Goal: Task Accomplishment & Management: Manage account settings

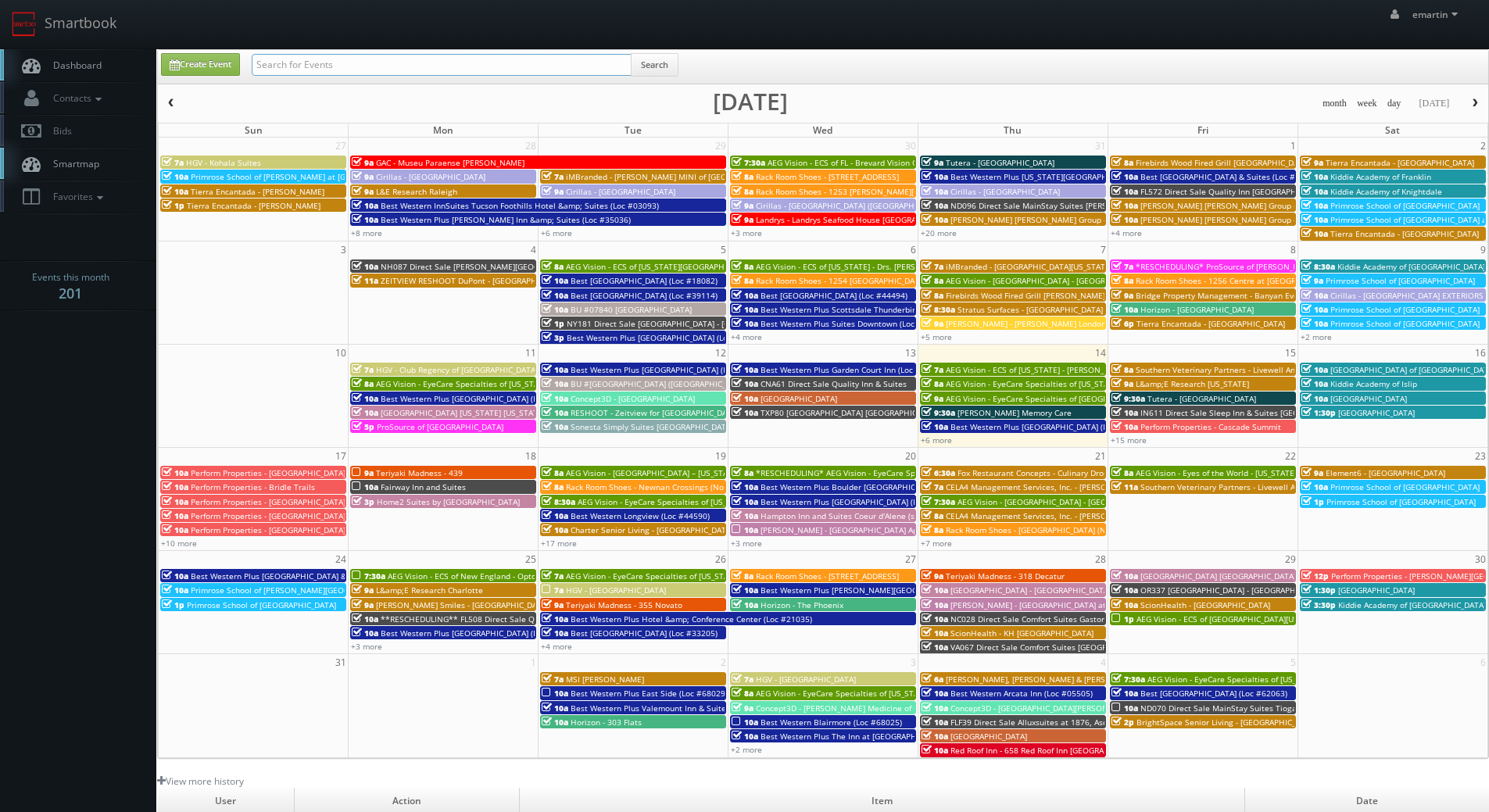
click at [408, 74] on input "text" at bounding box center [442, 65] width 380 height 22
type input "44590"
click at [667, 51] on div "Create Event 44590 Search" at bounding box center [824, 66] width 1331 height 34
click at [667, 55] on button "Search" at bounding box center [654, 65] width 48 height 23
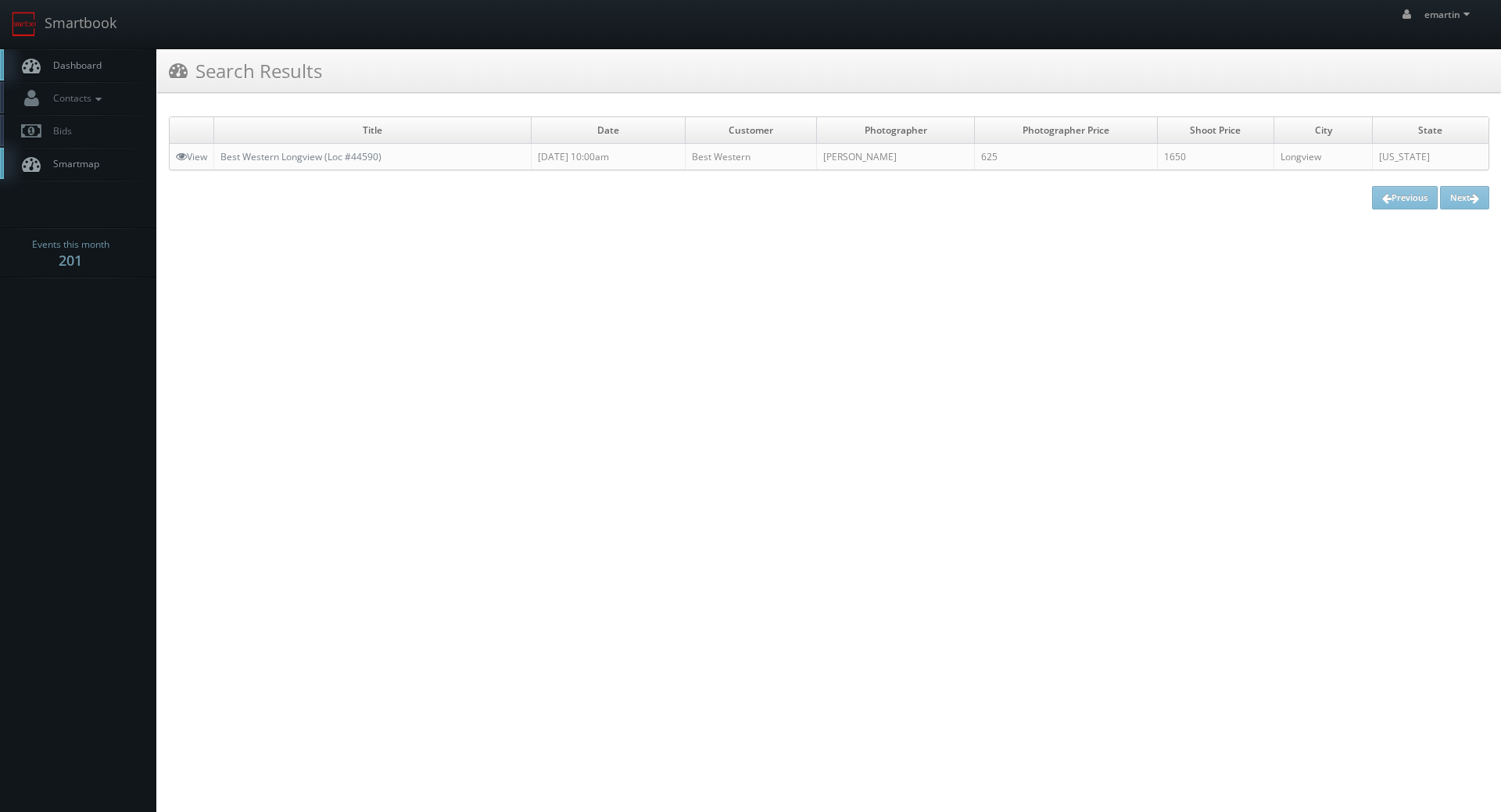
click at [268, 166] on td "Best Western Longview (Loc #44590)" at bounding box center [372, 157] width 317 height 26
click at [267, 156] on link "Best Western Longview (Loc #44590)" at bounding box center [301, 156] width 161 height 13
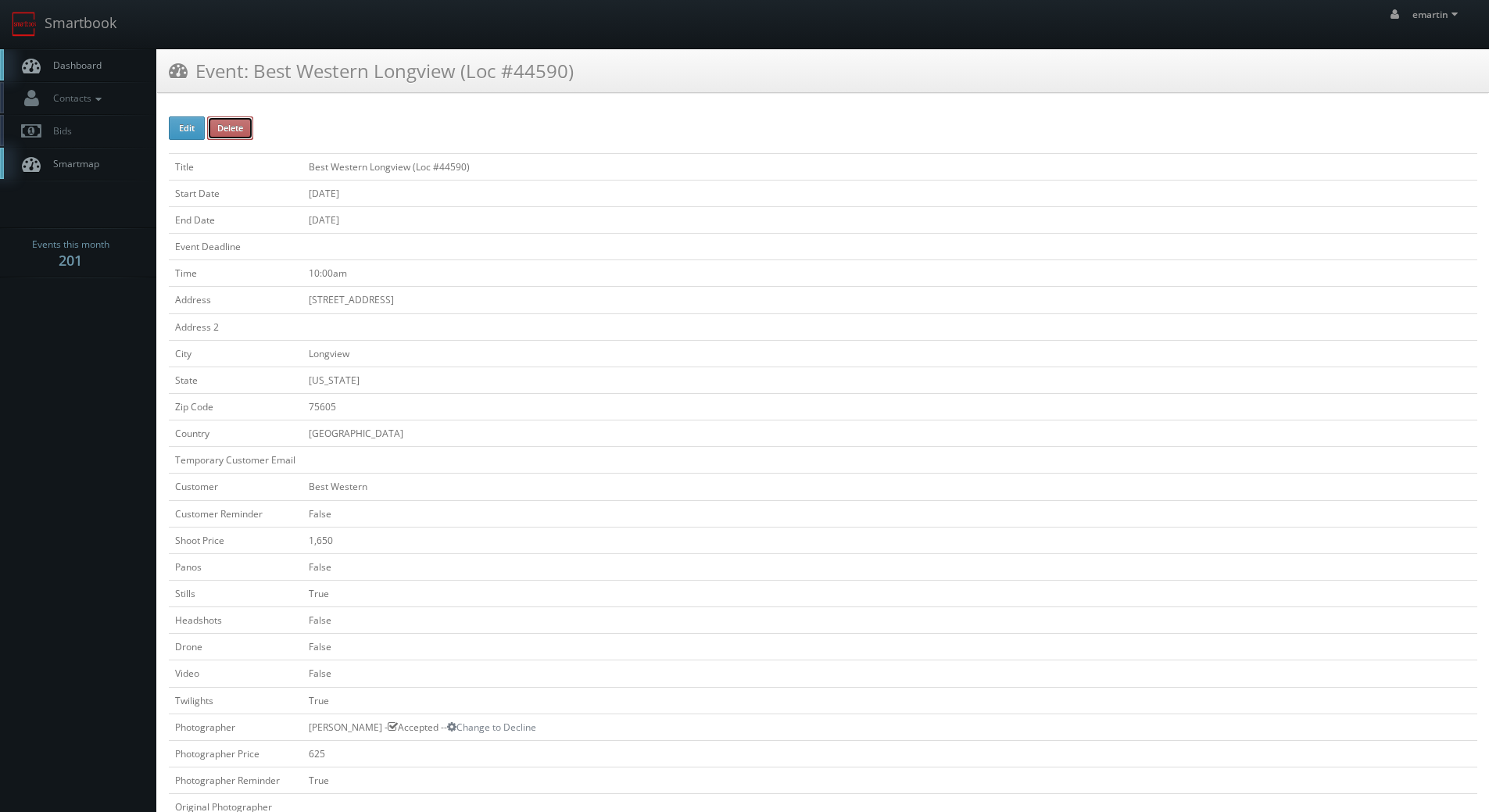
click at [220, 139] on button "Delete" at bounding box center [229, 127] width 46 height 23
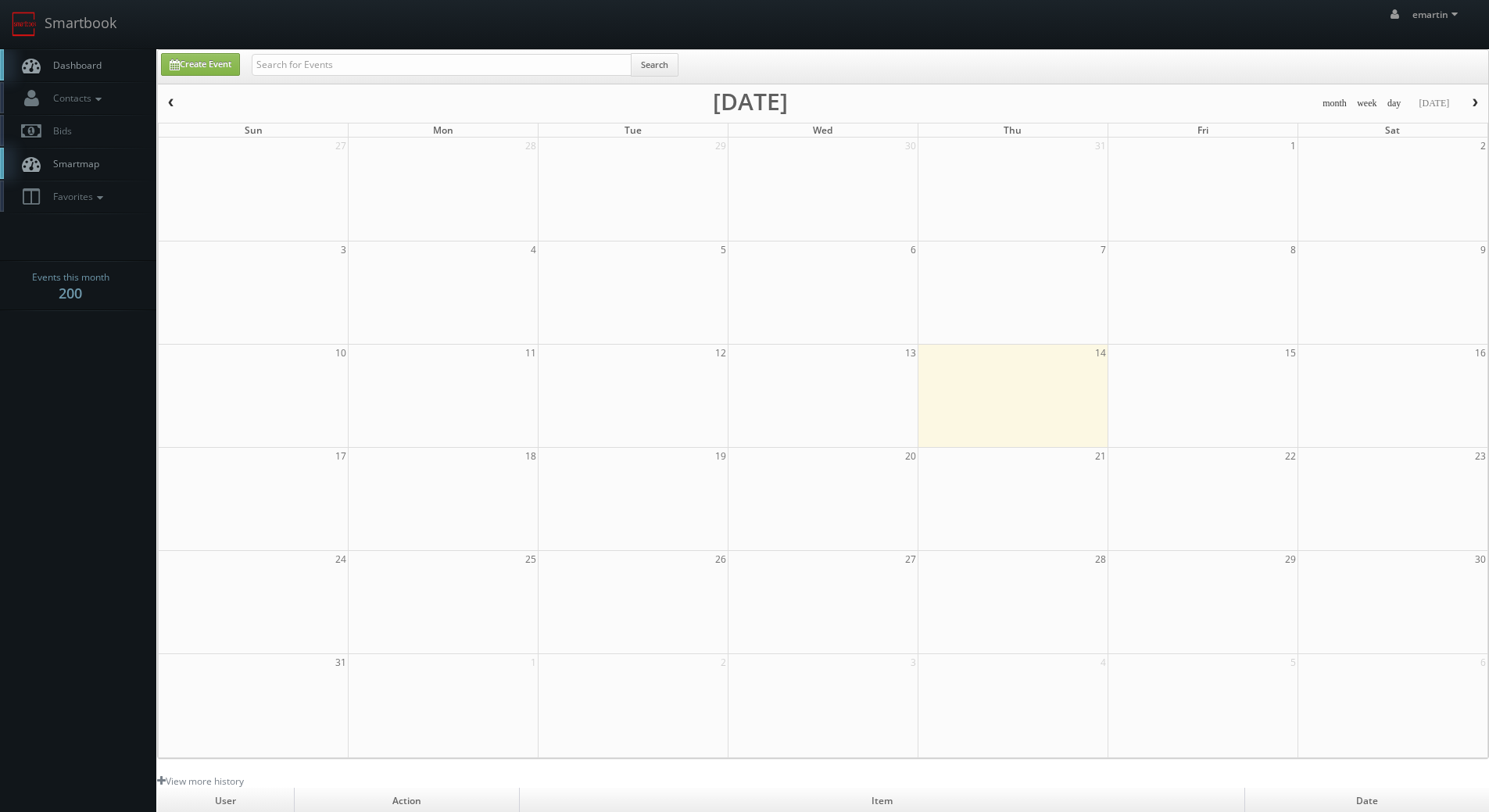
click at [59, 54] on link "Dashboard" at bounding box center [78, 65] width 156 height 32
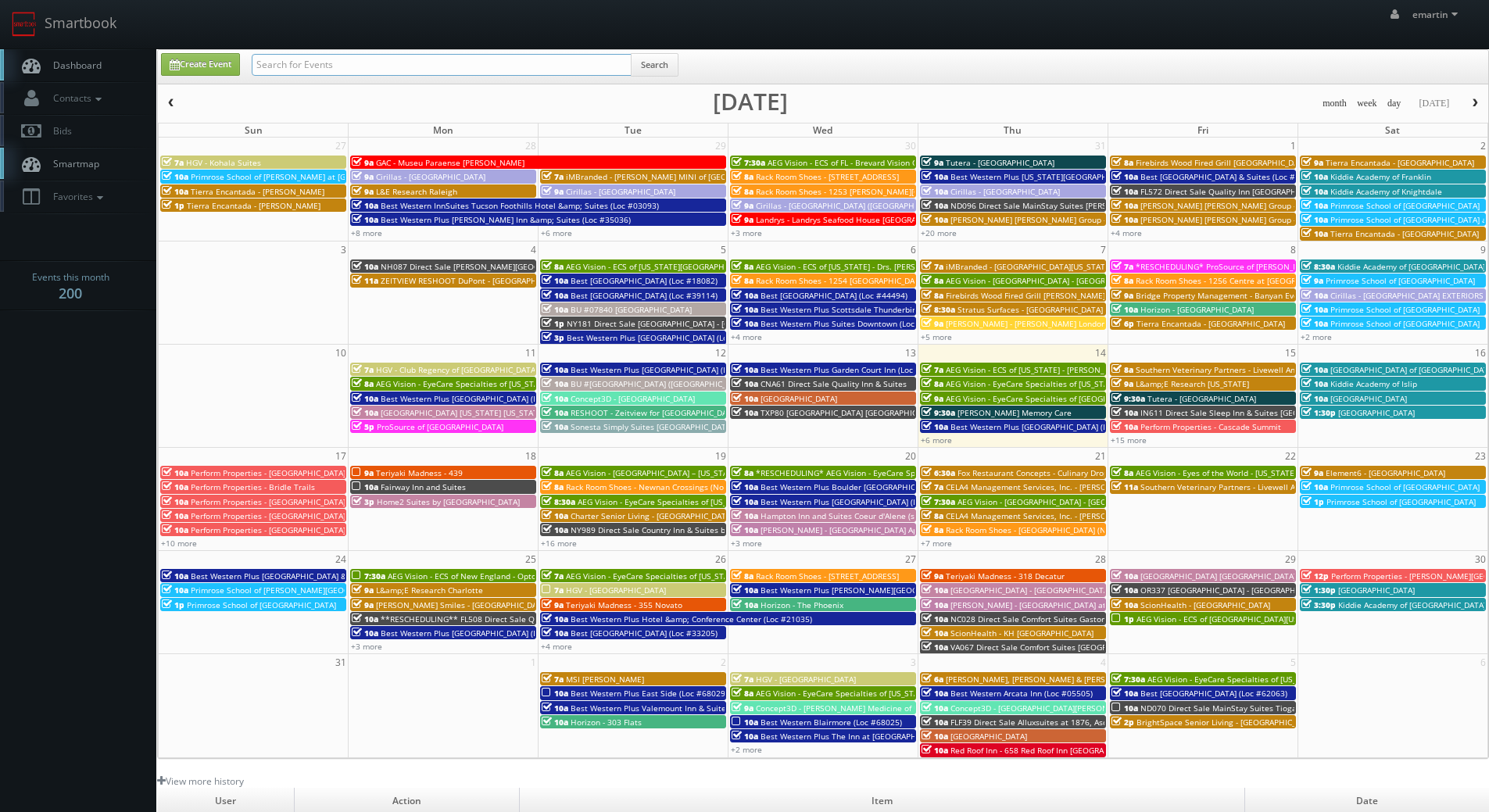
click at [390, 59] on input "text" at bounding box center [442, 65] width 380 height 22
type input "b"
type input "62096"
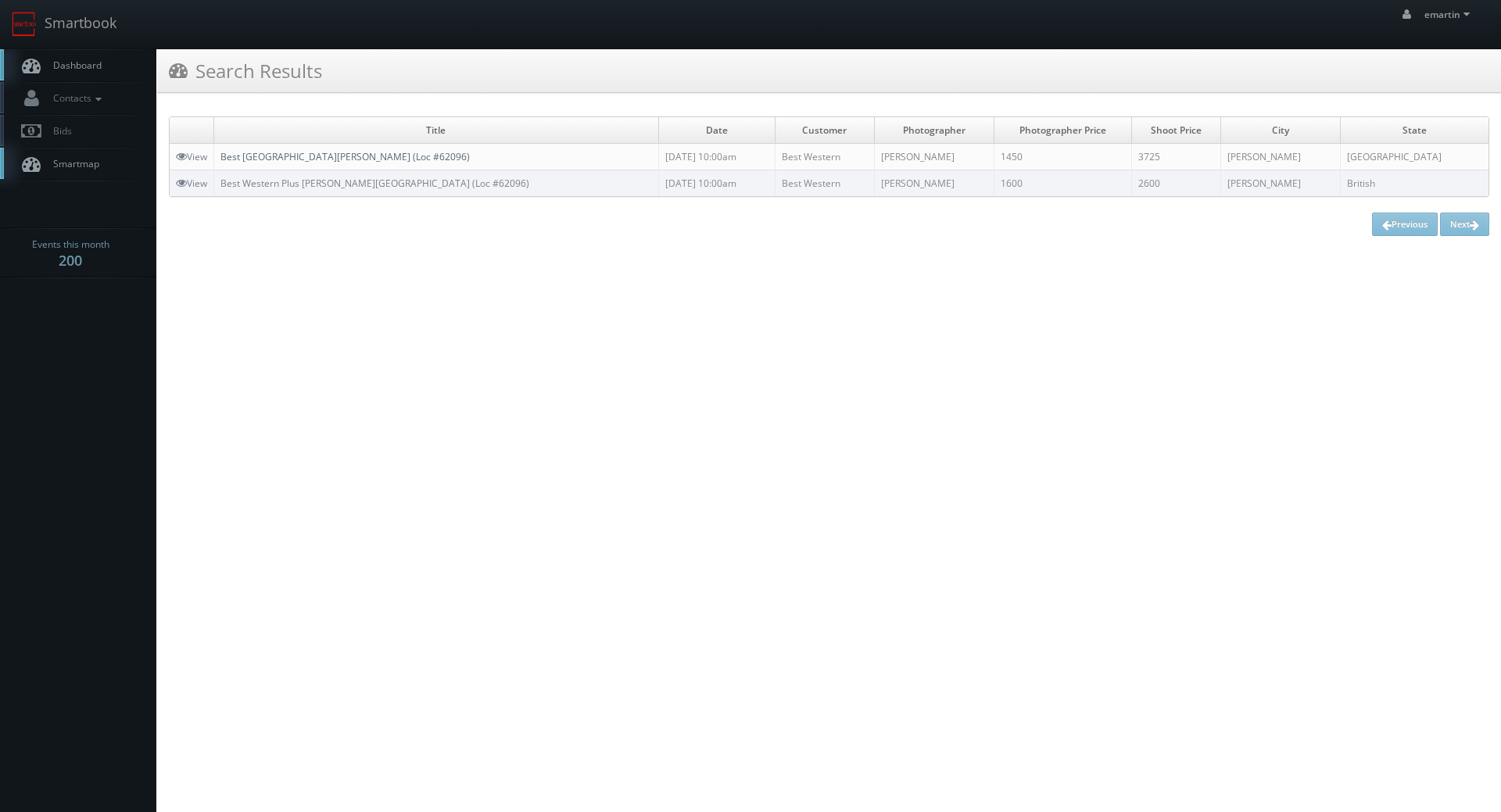
click at [299, 151] on link "Best [GEOGRAPHIC_DATA][PERSON_NAME] (Loc #62096)" at bounding box center [345, 156] width 249 height 13
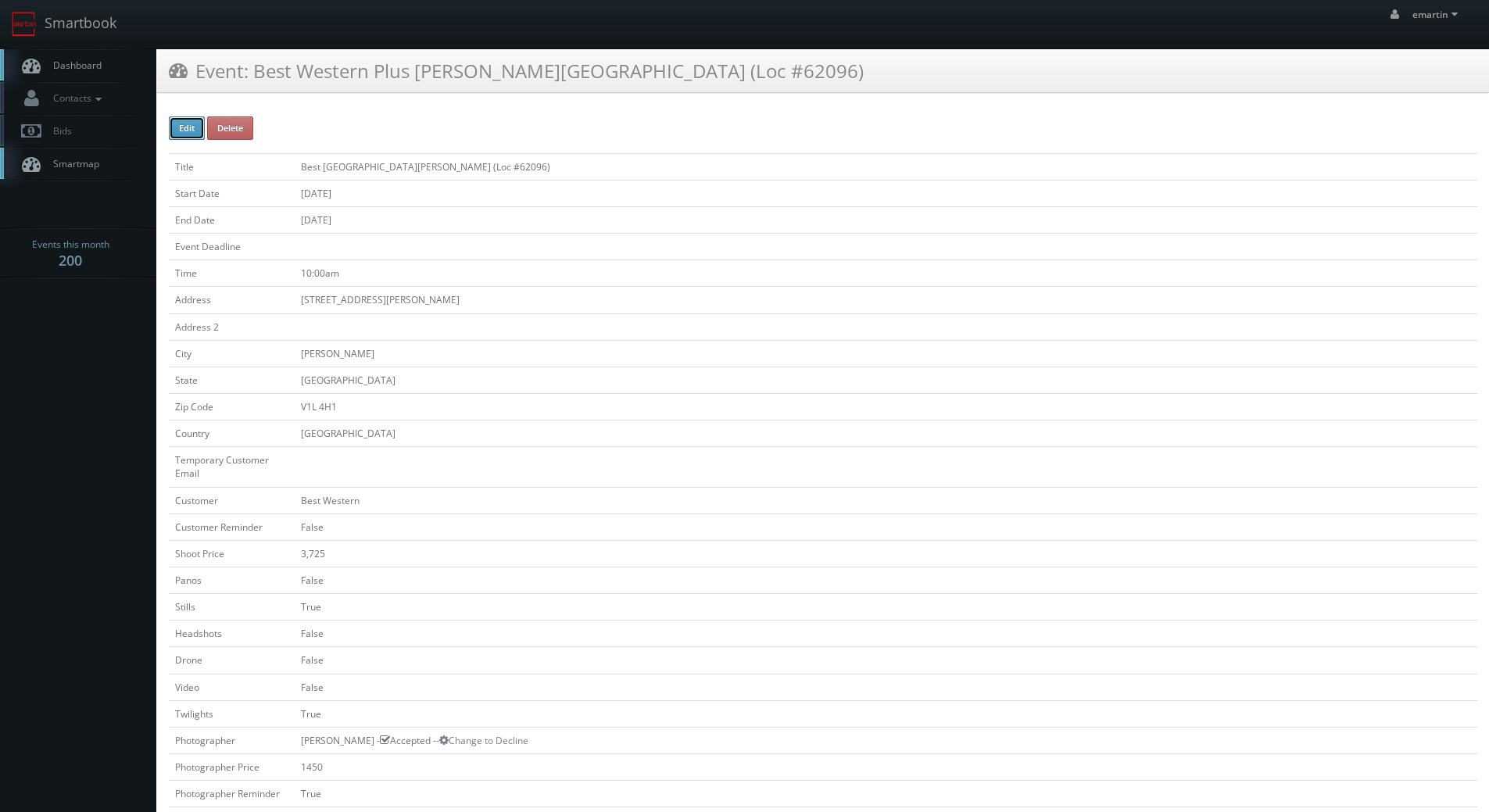
click at [196, 127] on button "Edit" at bounding box center [186, 127] width 36 height 23
type input "Best [GEOGRAPHIC_DATA][PERSON_NAME] (Loc #62096)"
type input "153 Baker St"
type input "[PERSON_NAME]"
type input "V1L 4H1"
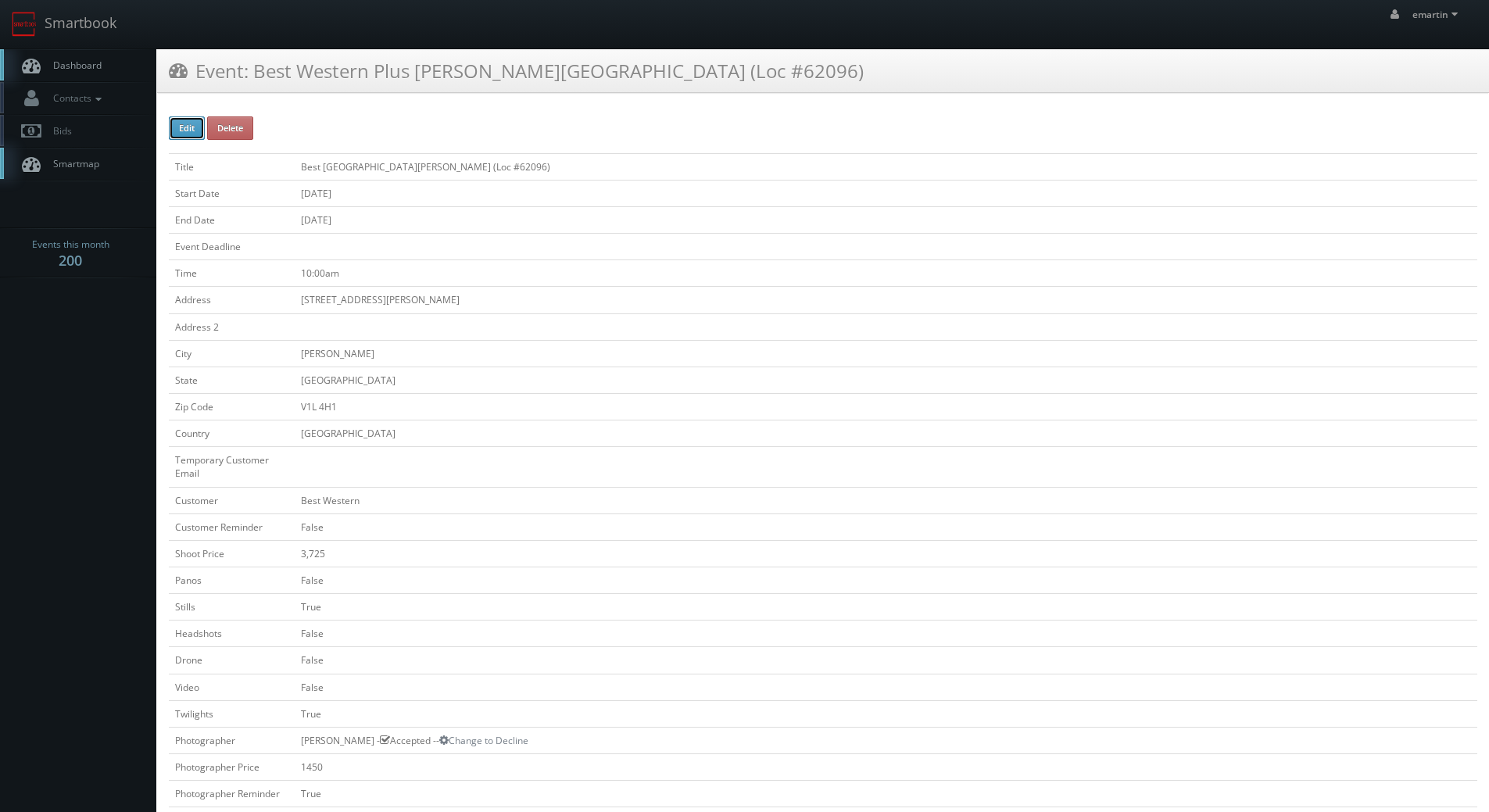
select select "Canada"
checkbox input "false"
type input "3,725"
checkbox input "false"
checkbox input "true"
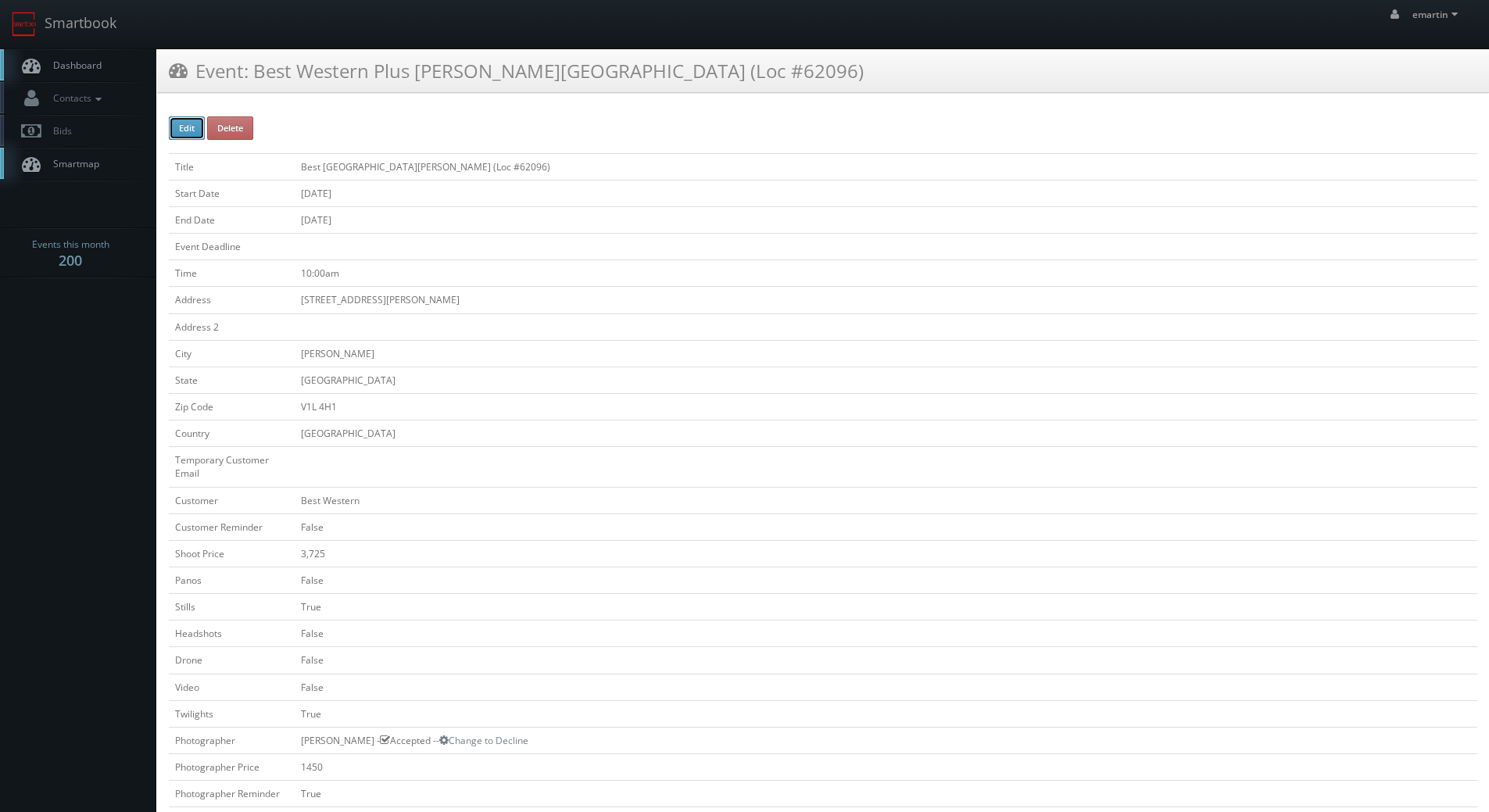
checkbox input "false"
checkbox input "true"
checkbox input "false"
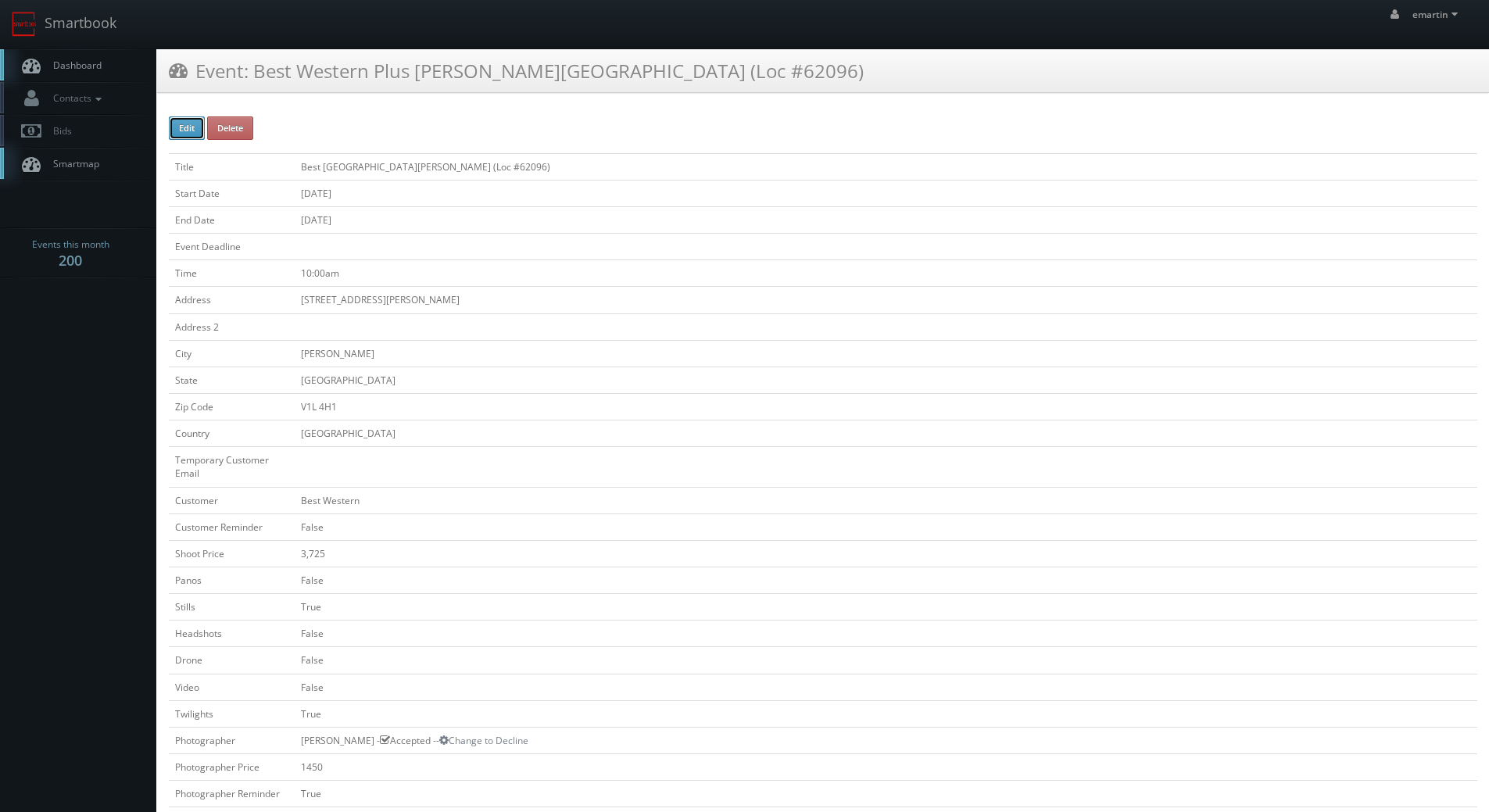
type input "09/24/2025"
type input "09/25/2025"
type input "10:00am"
checkbox input "true"
checkbox input "false"
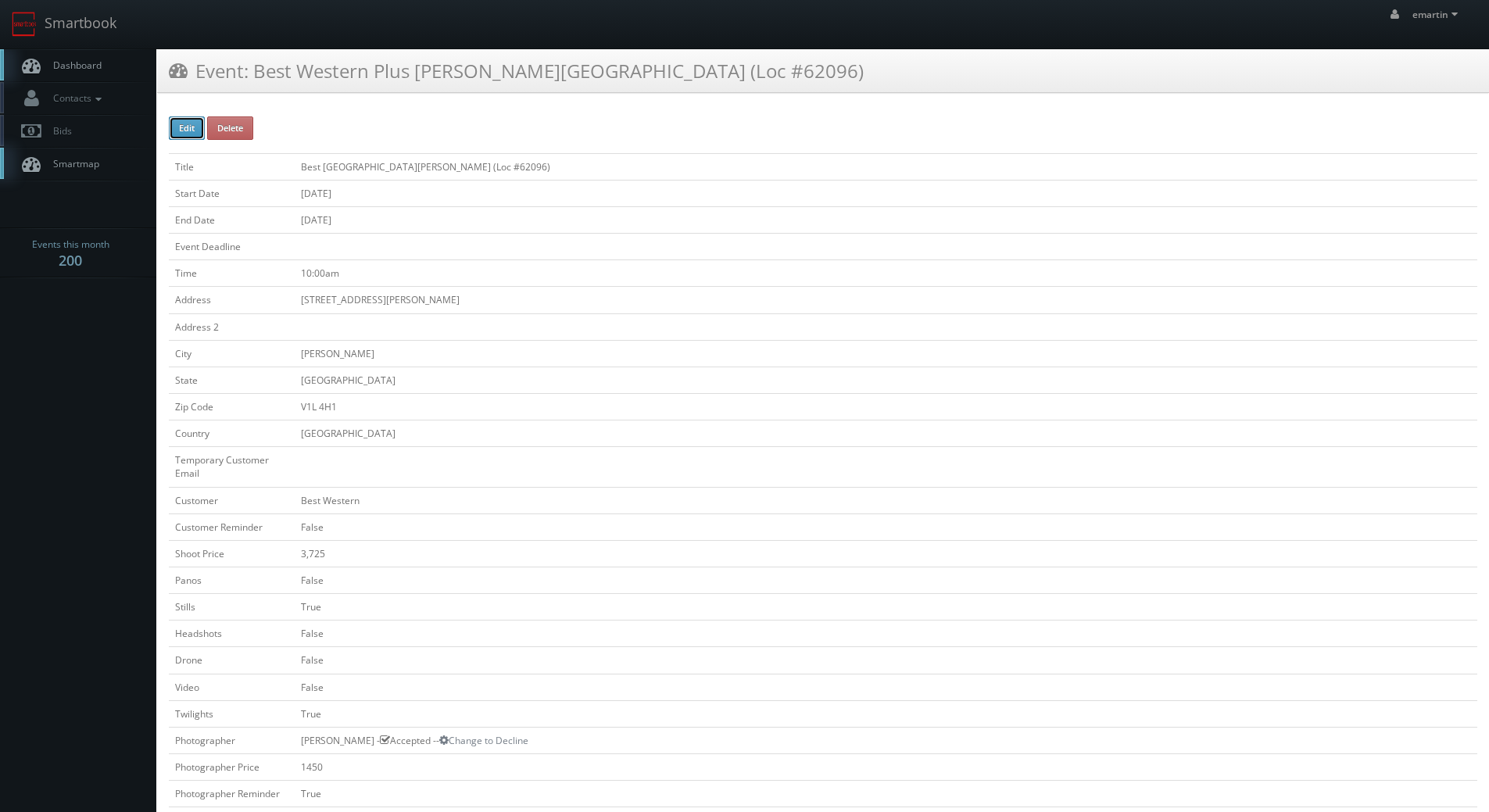
type input "3,725"
type input "1450"
select select "fake55@mg.cs3calendar.com"
select select "mapimmersive@gmail.com"
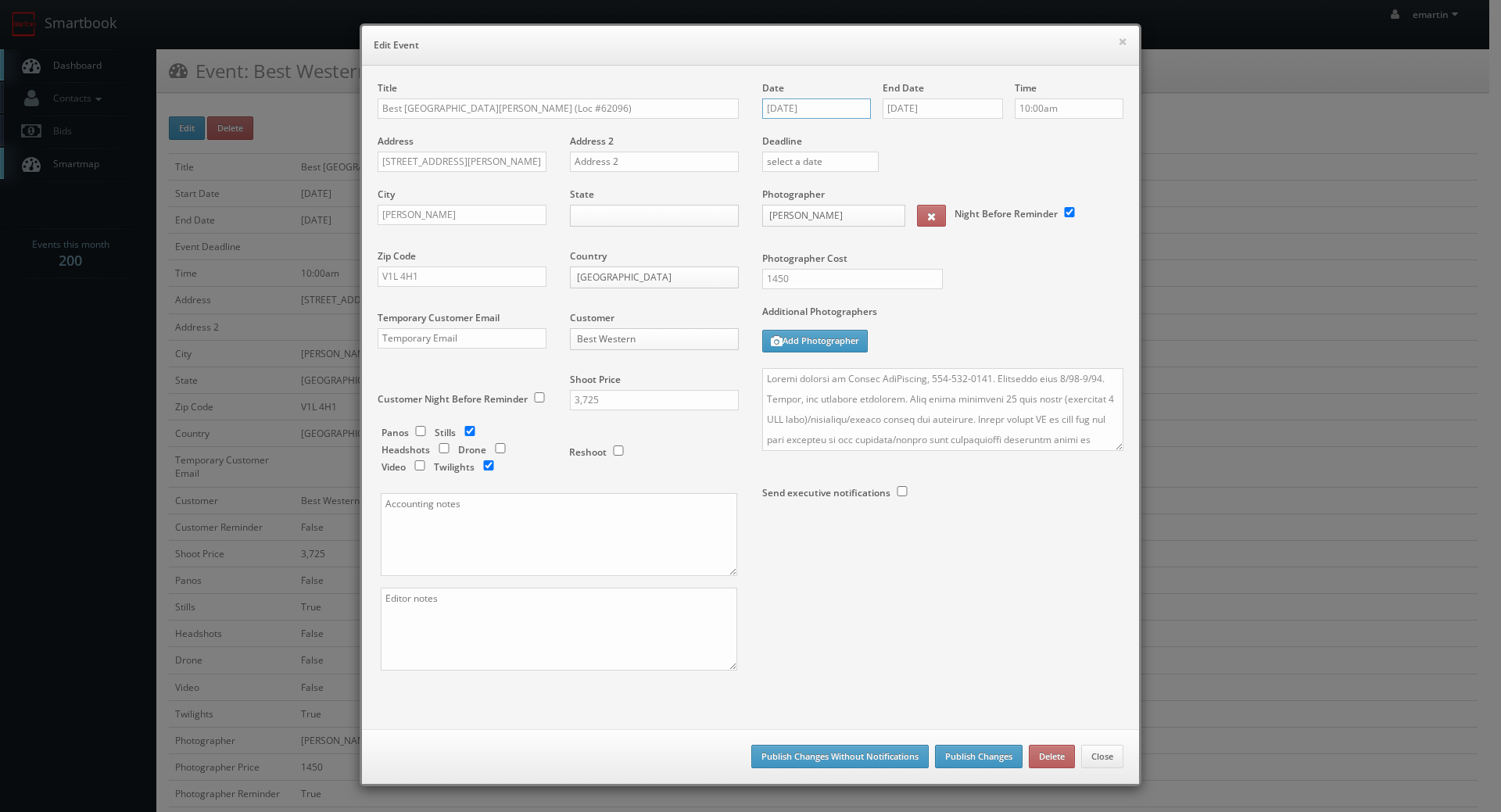
click at [837, 110] on input "09/24/2025" at bounding box center [816, 109] width 109 height 21
type input "08/14/2025"
click at [994, 162] on div "Deadline" at bounding box center [942, 135] width 385 height 107
click at [1117, 42] on button "×" at bounding box center [1122, 41] width 9 height 11
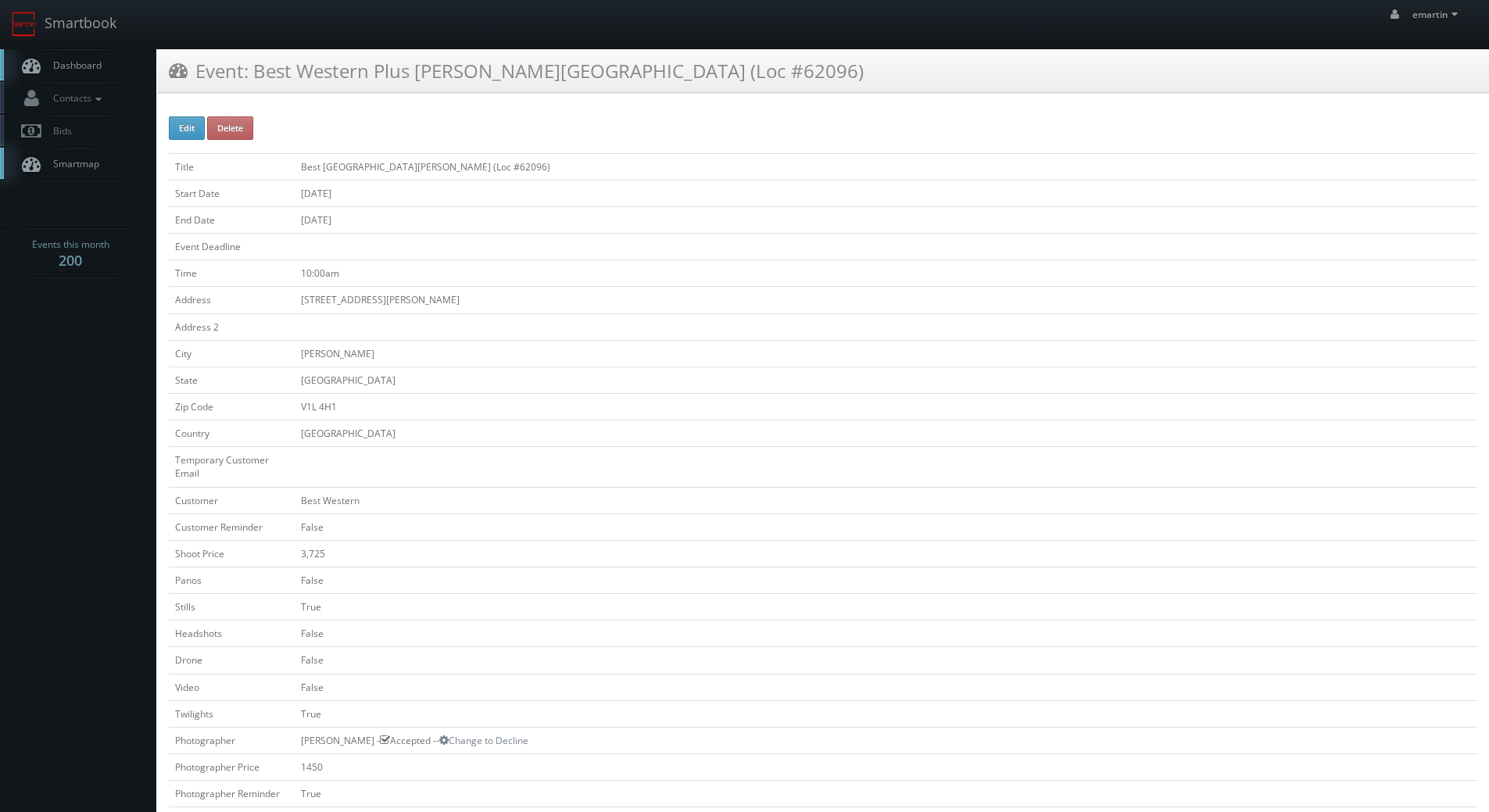
click at [89, 59] on span "Dashboard" at bounding box center [73, 65] width 56 height 13
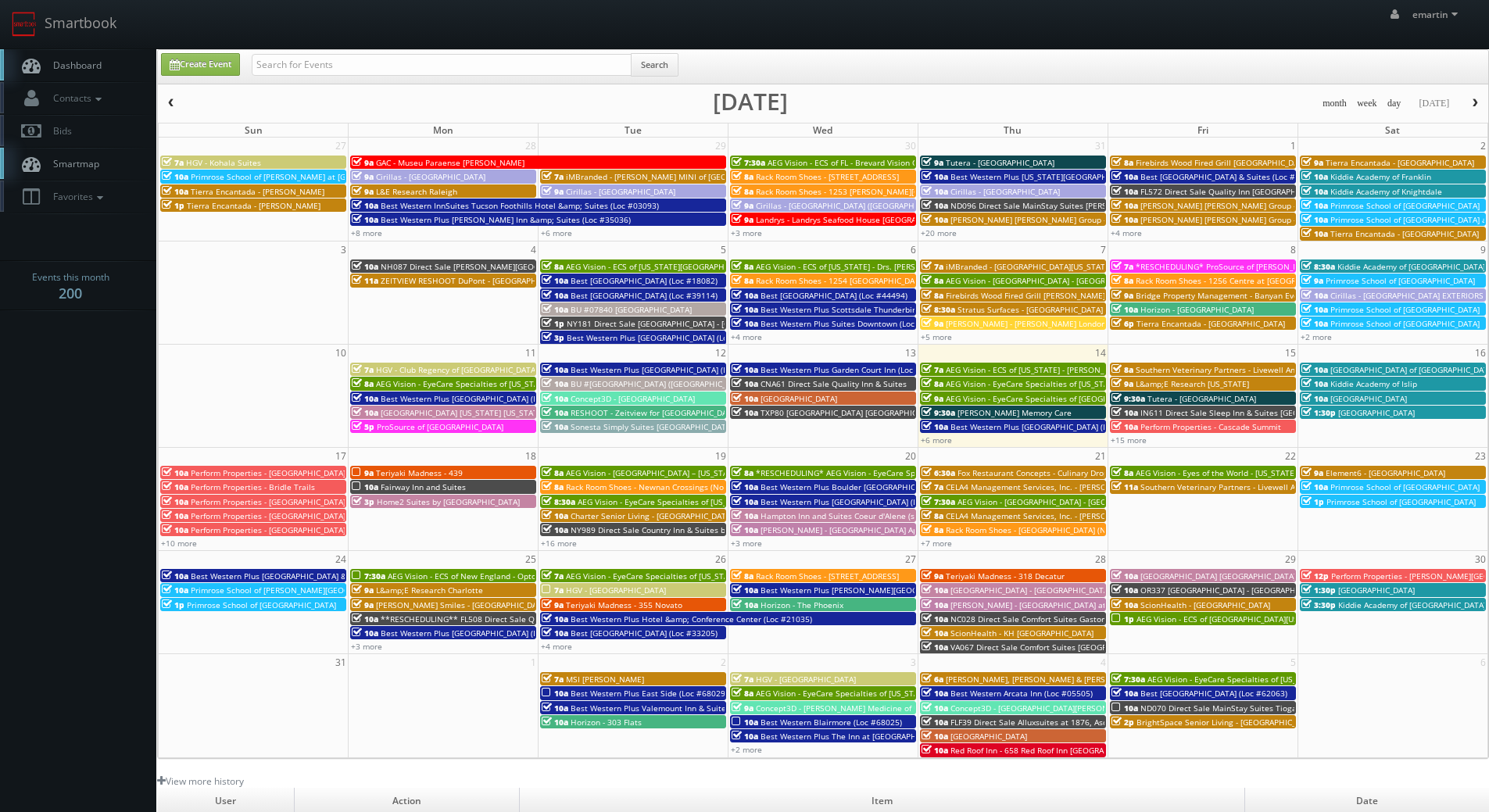
click at [80, 60] on span "Dashboard" at bounding box center [73, 65] width 56 height 13
click at [93, 77] on link "Dashboard" at bounding box center [78, 65] width 156 height 32
click at [76, 56] on link "Dashboard" at bounding box center [78, 65] width 156 height 32
click at [1142, 442] on link "+15 more" at bounding box center [1129, 440] width 36 height 11
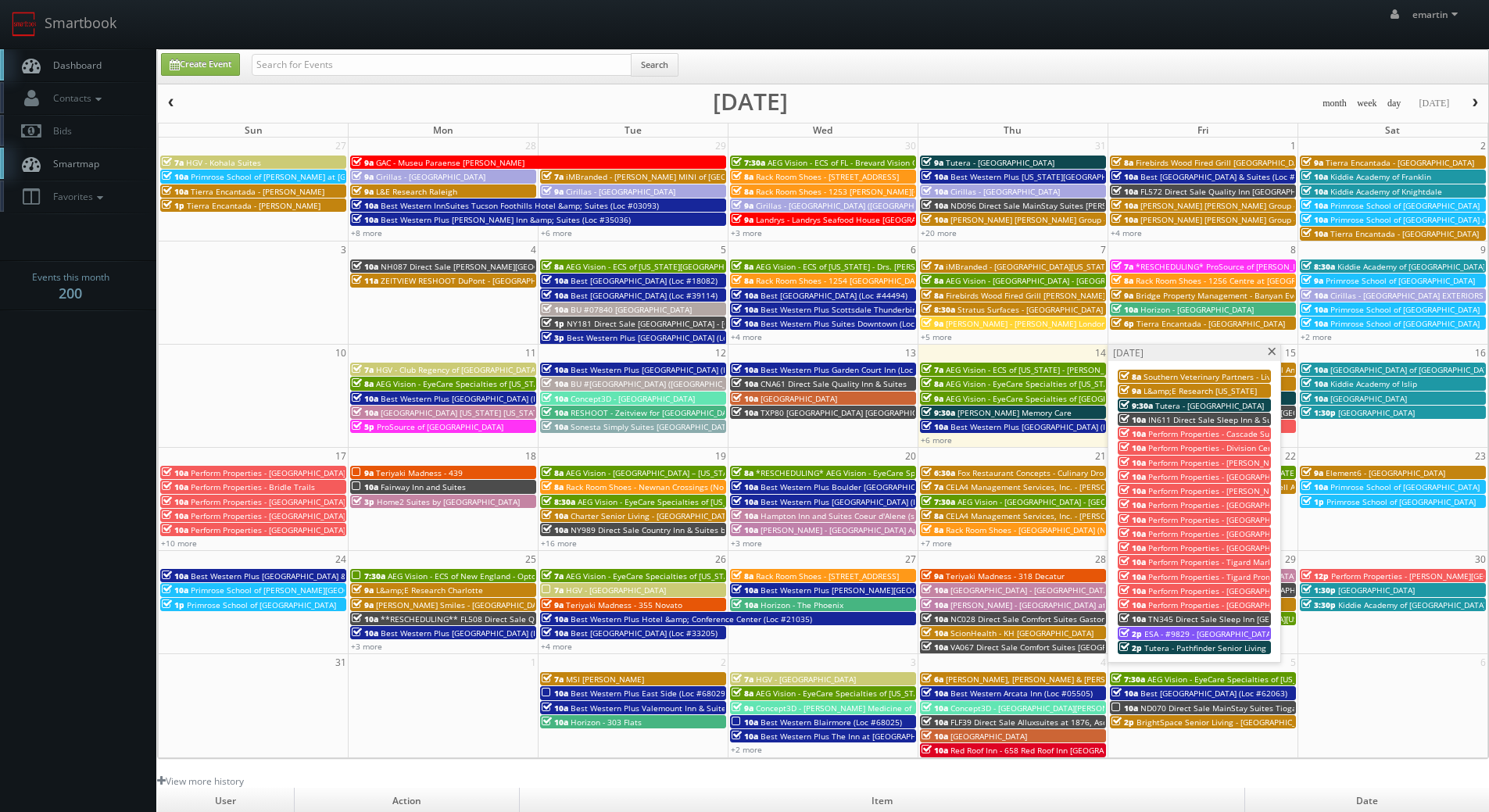
click at [1274, 353] on span at bounding box center [1272, 352] width 10 height 8
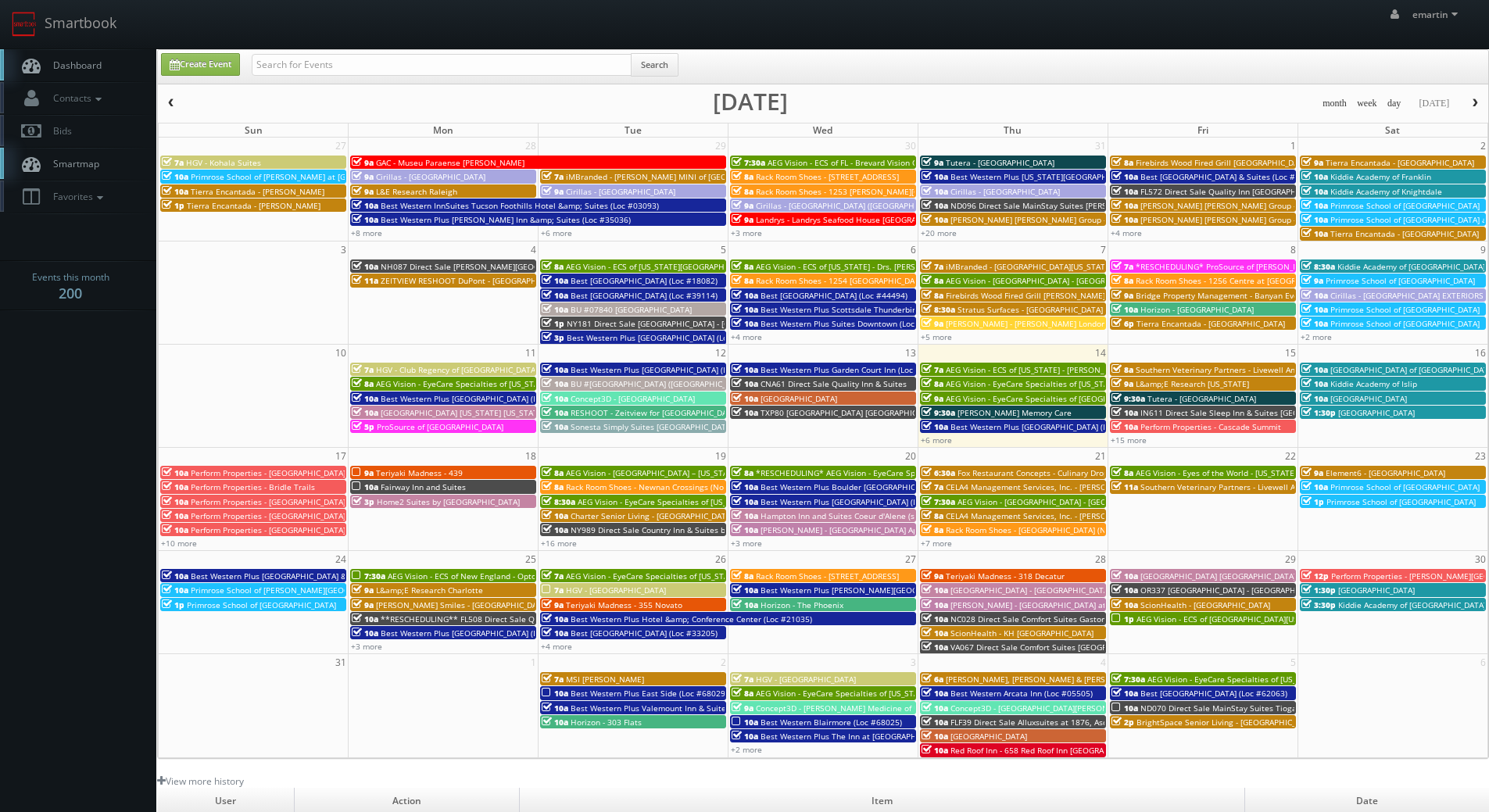
click at [61, 58] on link "Dashboard" at bounding box center [78, 65] width 156 height 32
click at [94, 80] on link "Dashboard" at bounding box center [78, 65] width 156 height 32
click at [78, 65] on span "Dashboard" at bounding box center [73, 65] width 56 height 13
click at [72, 71] on span "Dashboard" at bounding box center [73, 65] width 56 height 13
click at [67, 505] on body "Smartbook Toggle Side Navigation Toggle Top Navigation emartin emartin Profile …" at bounding box center [744, 540] width 1489 height 1080
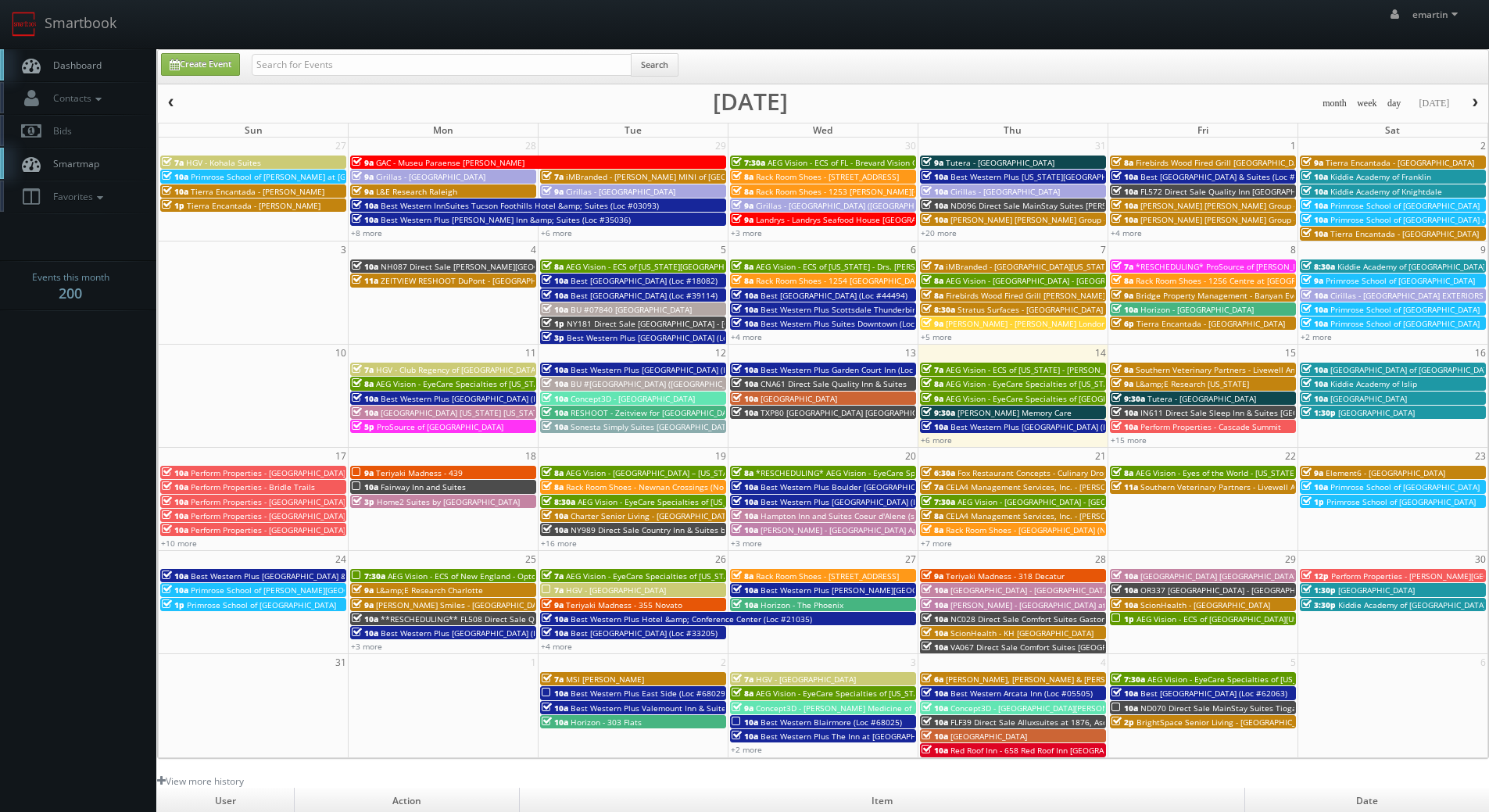
click at [164, 490] on icon at bounding box center [167, 486] width 10 height 11
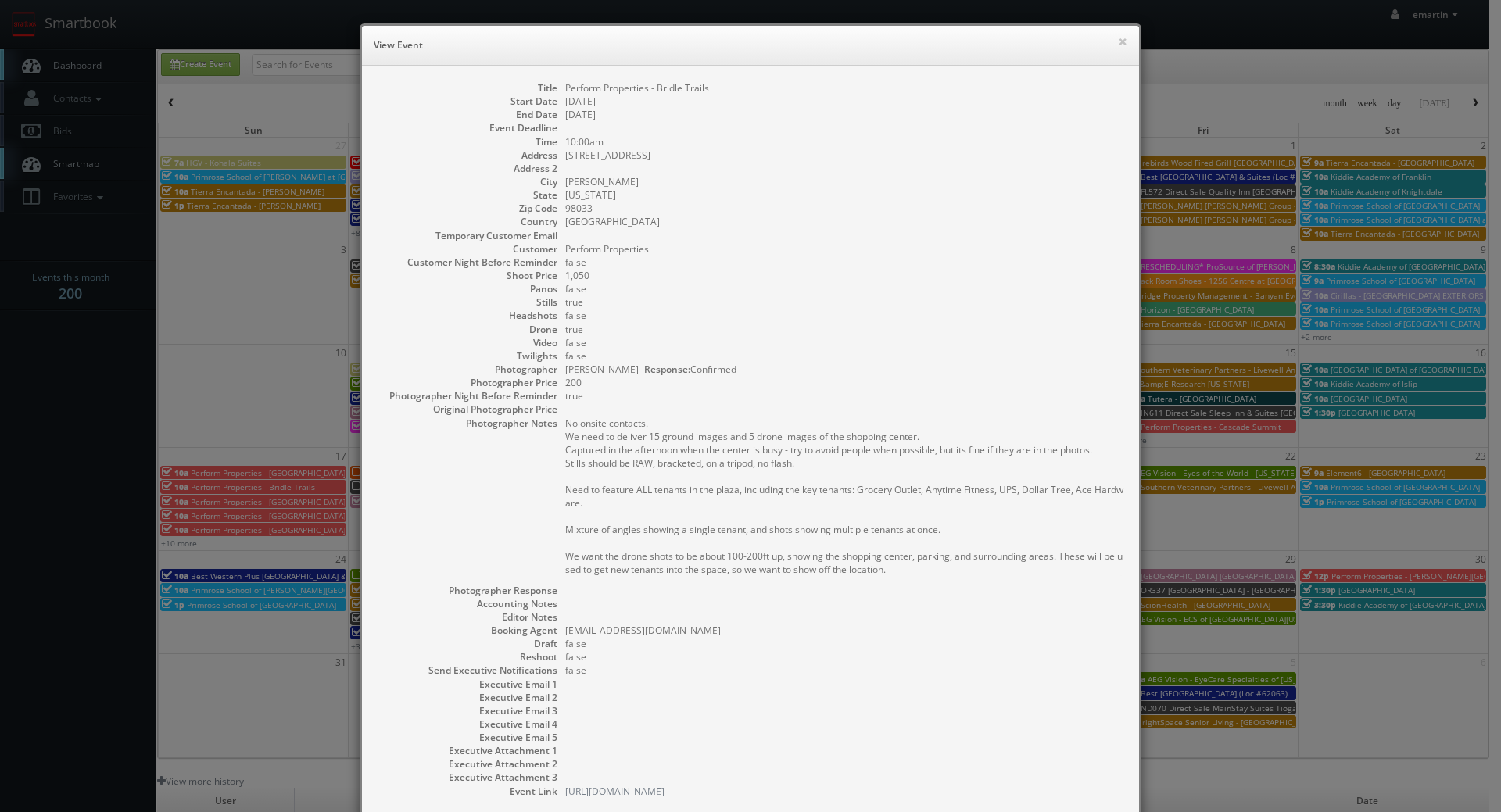
click at [1140, 42] on div "× View Event Title Perform Properties - Bridle Trails Start Date [DATE] End Dat…" at bounding box center [750, 454] width 797 height 908
click at [1117, 37] on button "×" at bounding box center [1122, 41] width 9 height 11
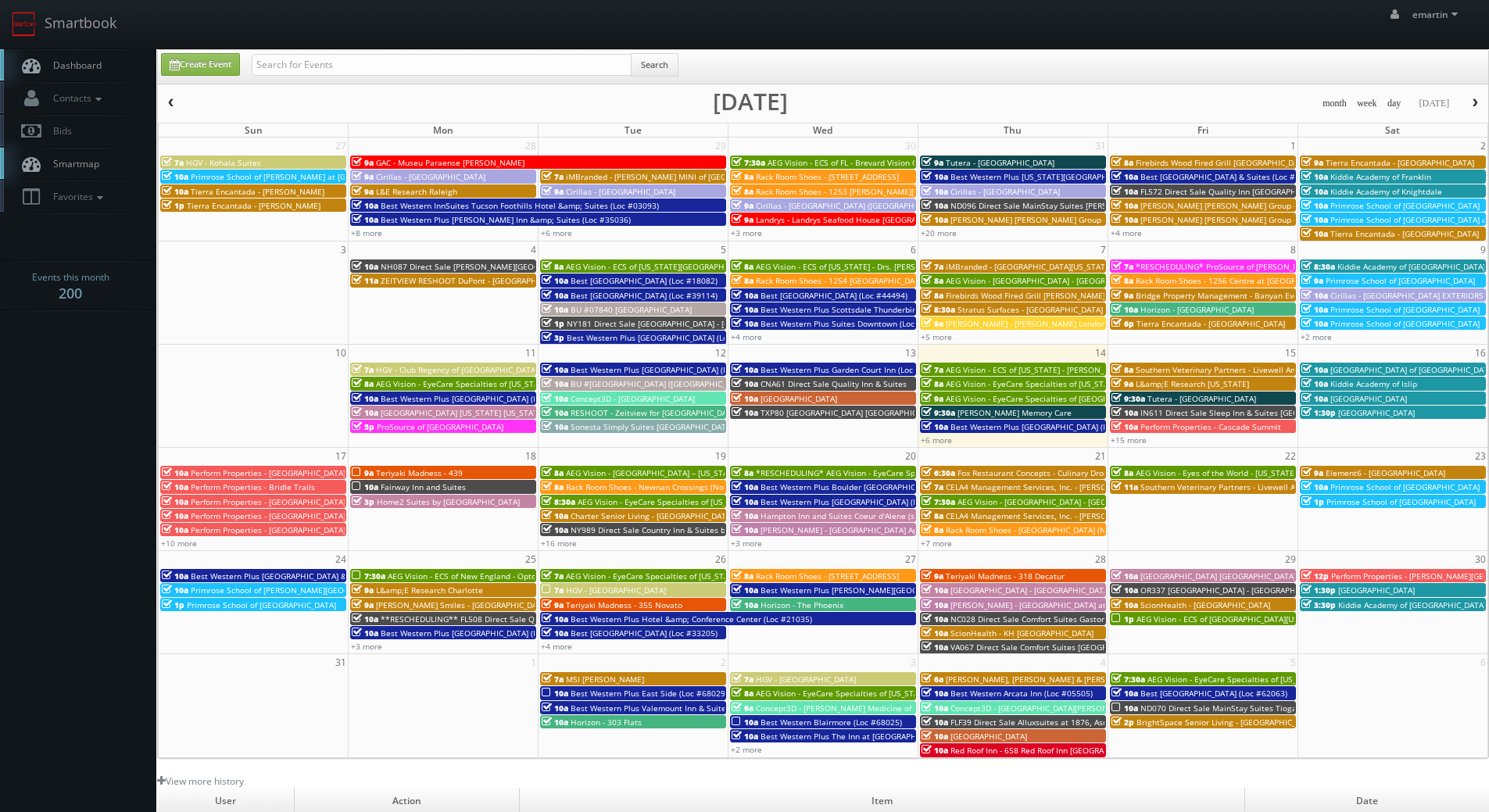
click at [43, 370] on body "Smartbook Toggle Side Navigation Toggle Top Navigation emartin emartin Profile …" at bounding box center [744, 540] width 1489 height 1080
click at [1134, 439] on link "+15 more" at bounding box center [1129, 440] width 36 height 11
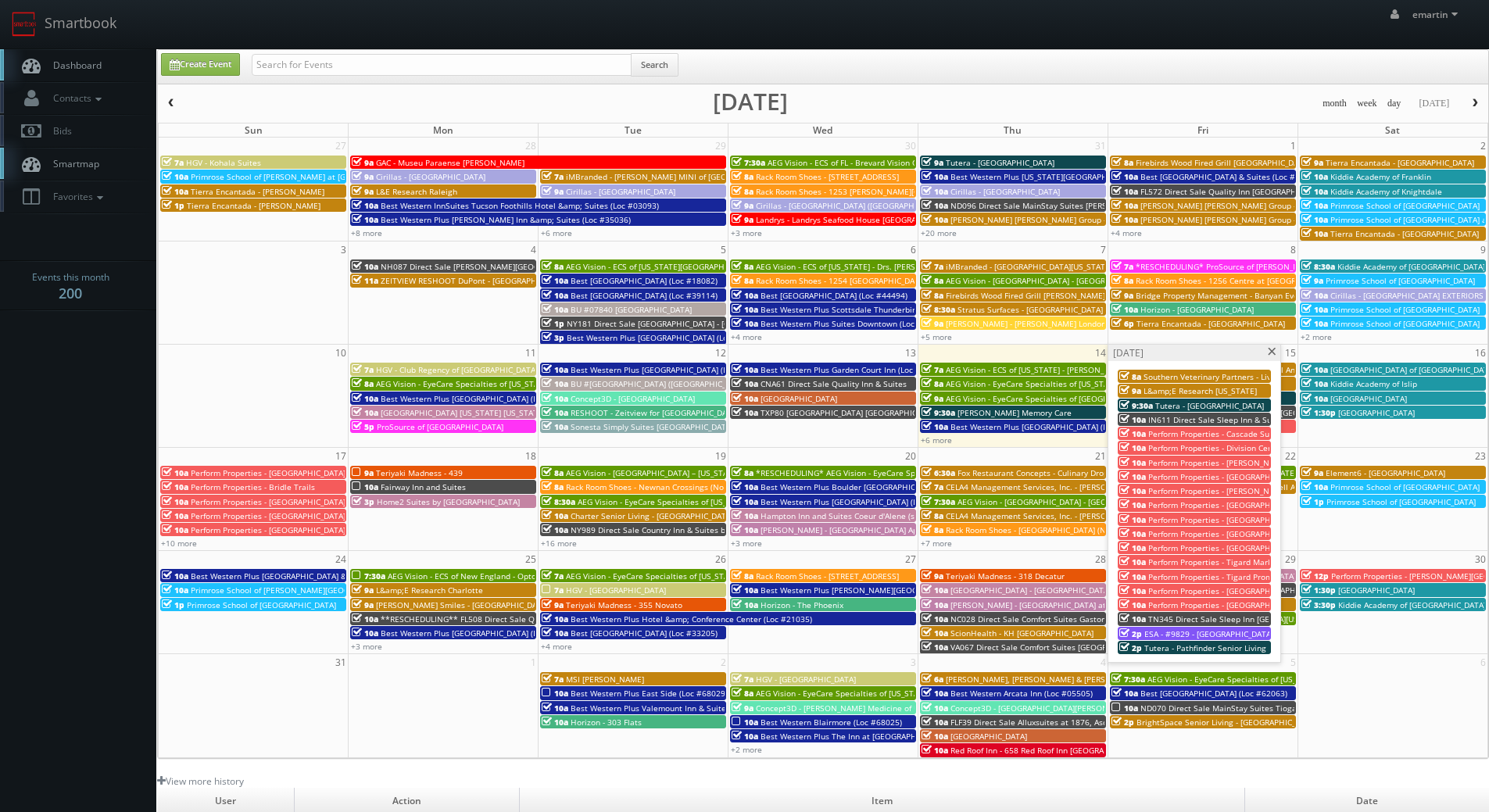
click at [1083, 83] on div "Create Event Search" at bounding box center [824, 66] width 1331 height 35
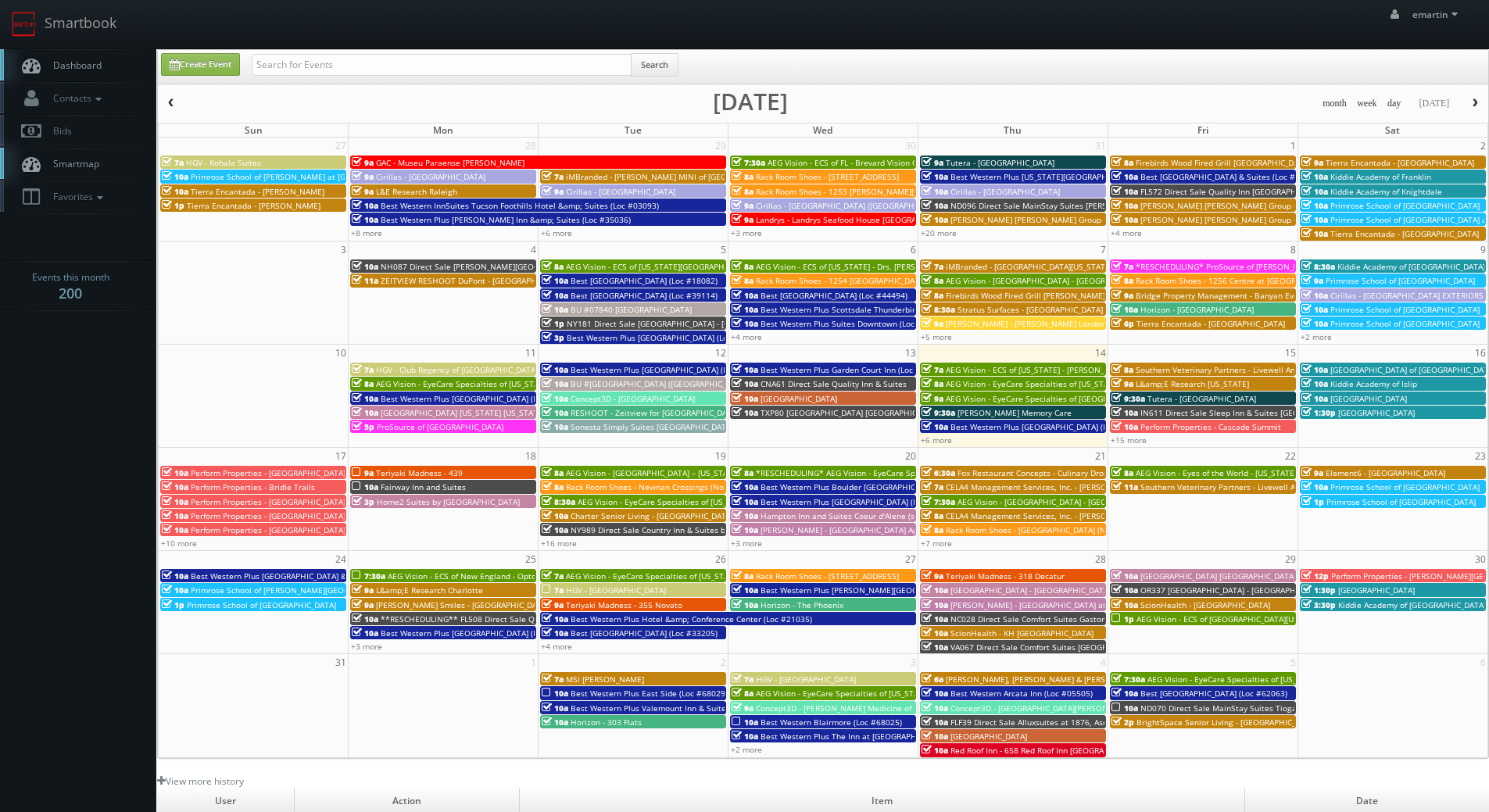
click at [392, 485] on span "Fairway Inn and Suites" at bounding box center [423, 487] width 85 height 11
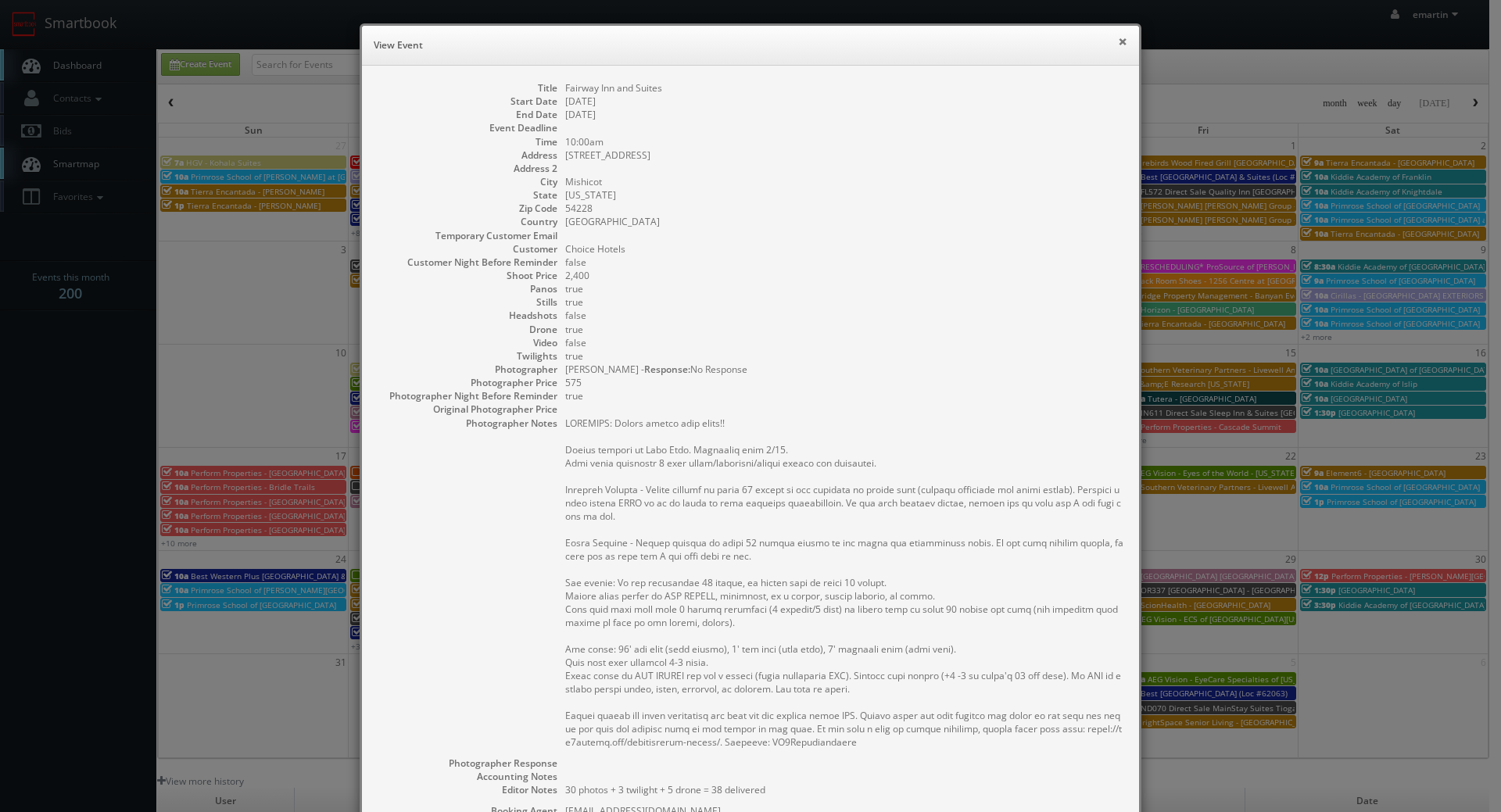
click at [1119, 36] on button "×" at bounding box center [1122, 41] width 9 height 11
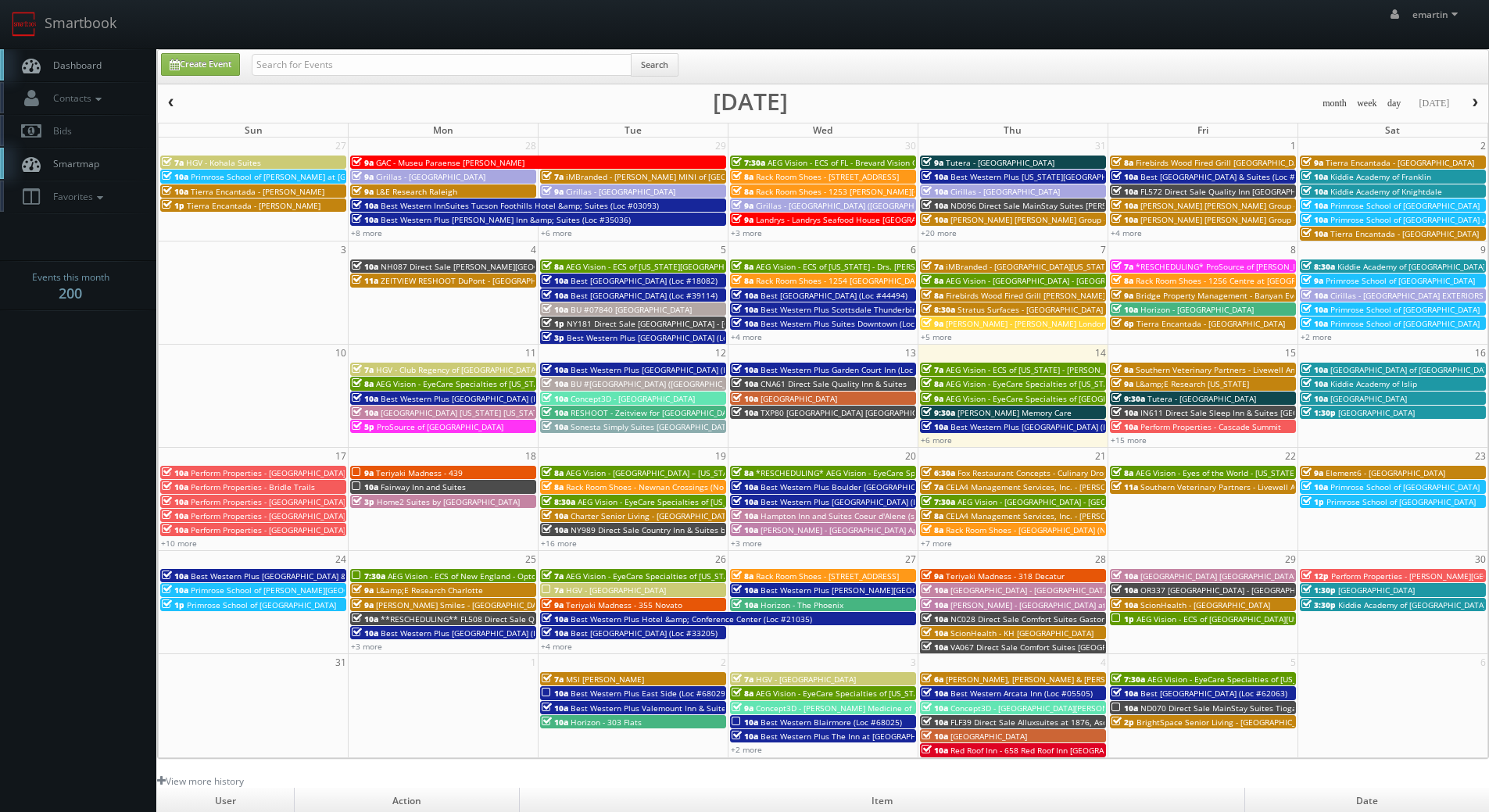
click at [1474, 110] on button "button" at bounding box center [1475, 103] width 26 height 20
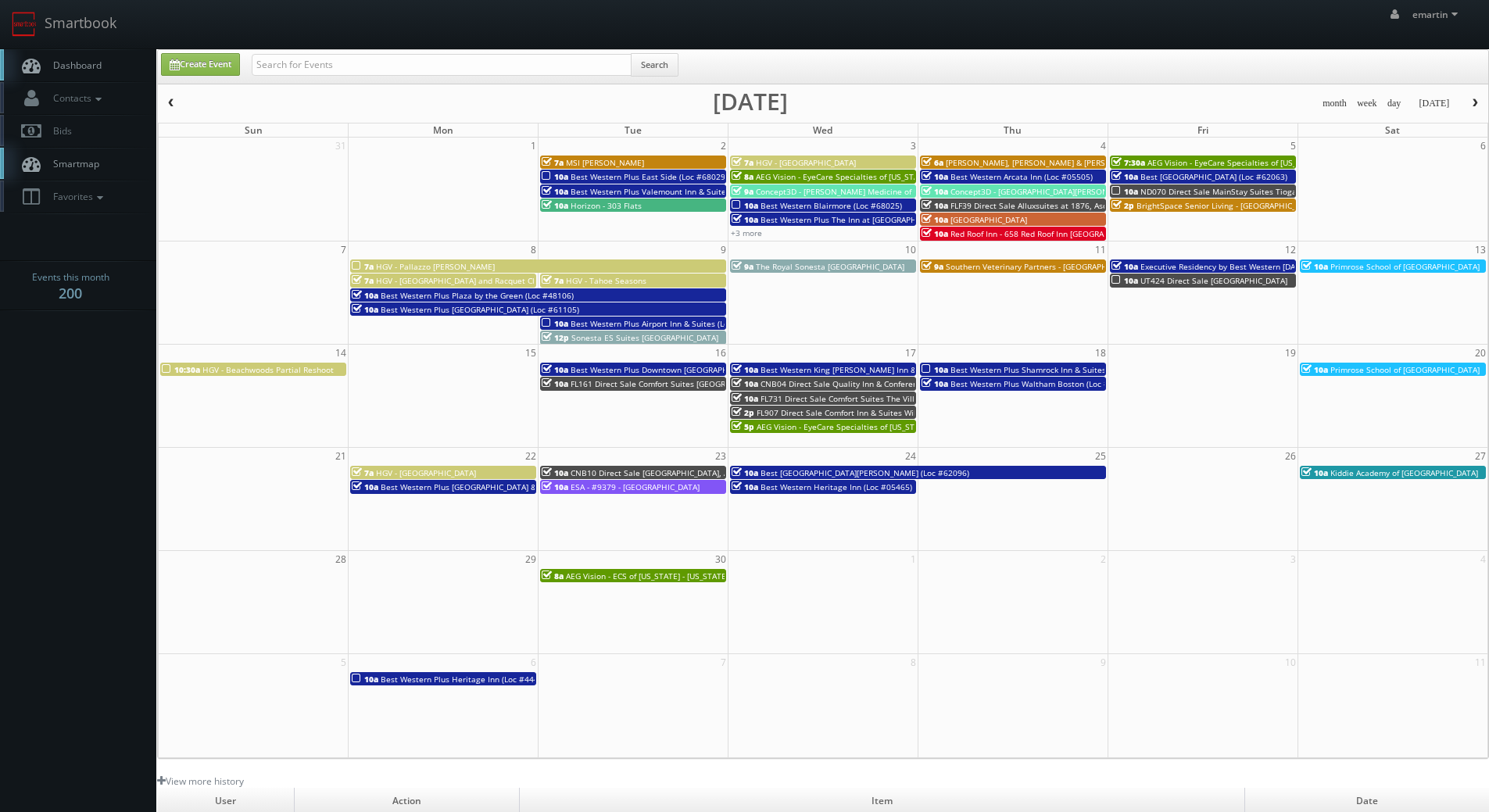
click at [452, 683] on span "Best Western Plus Heritage Inn (Loc #44463)" at bounding box center [465, 679] width 169 height 11
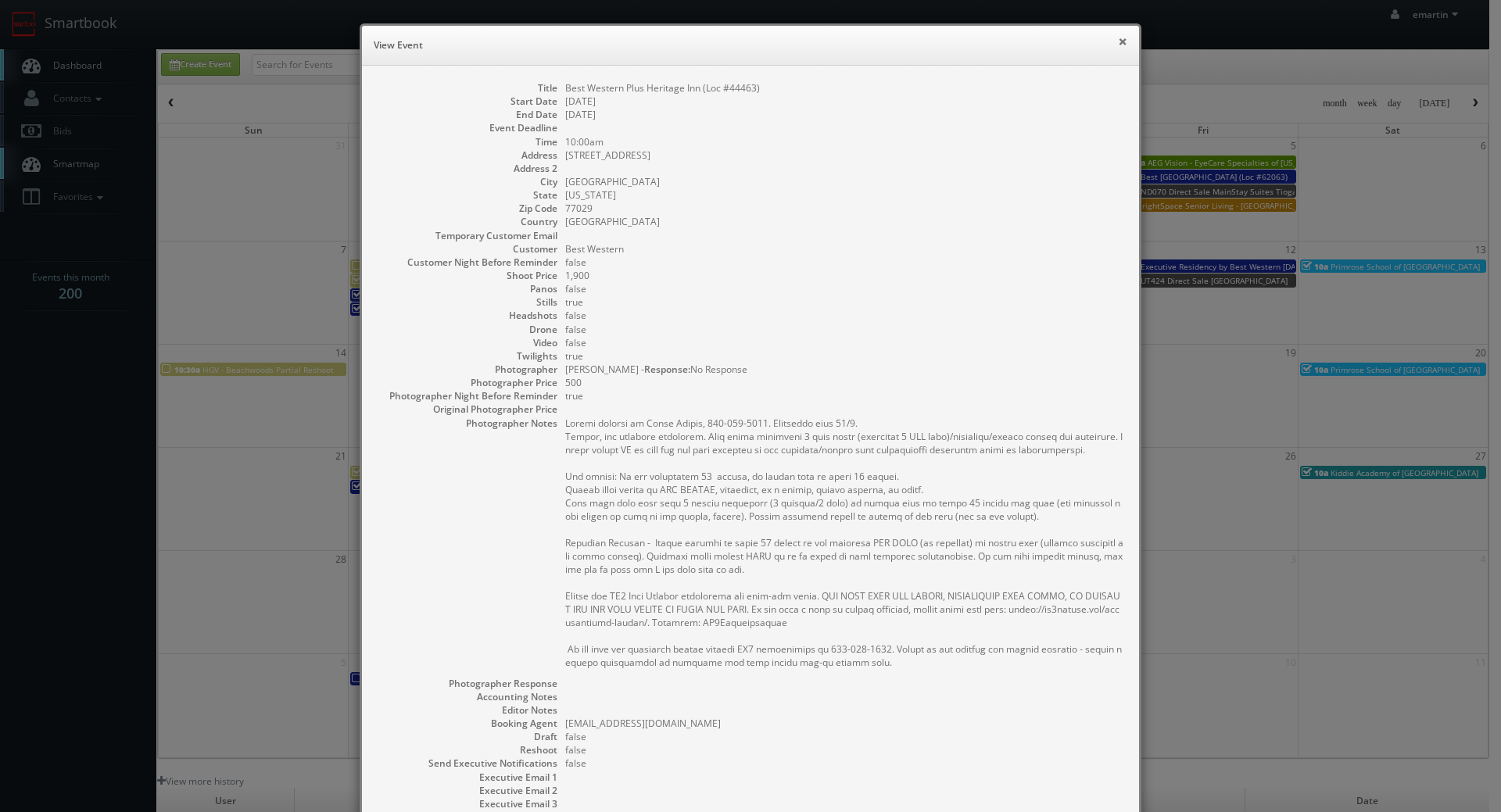
click at [1117, 38] on button "×" at bounding box center [1122, 41] width 9 height 11
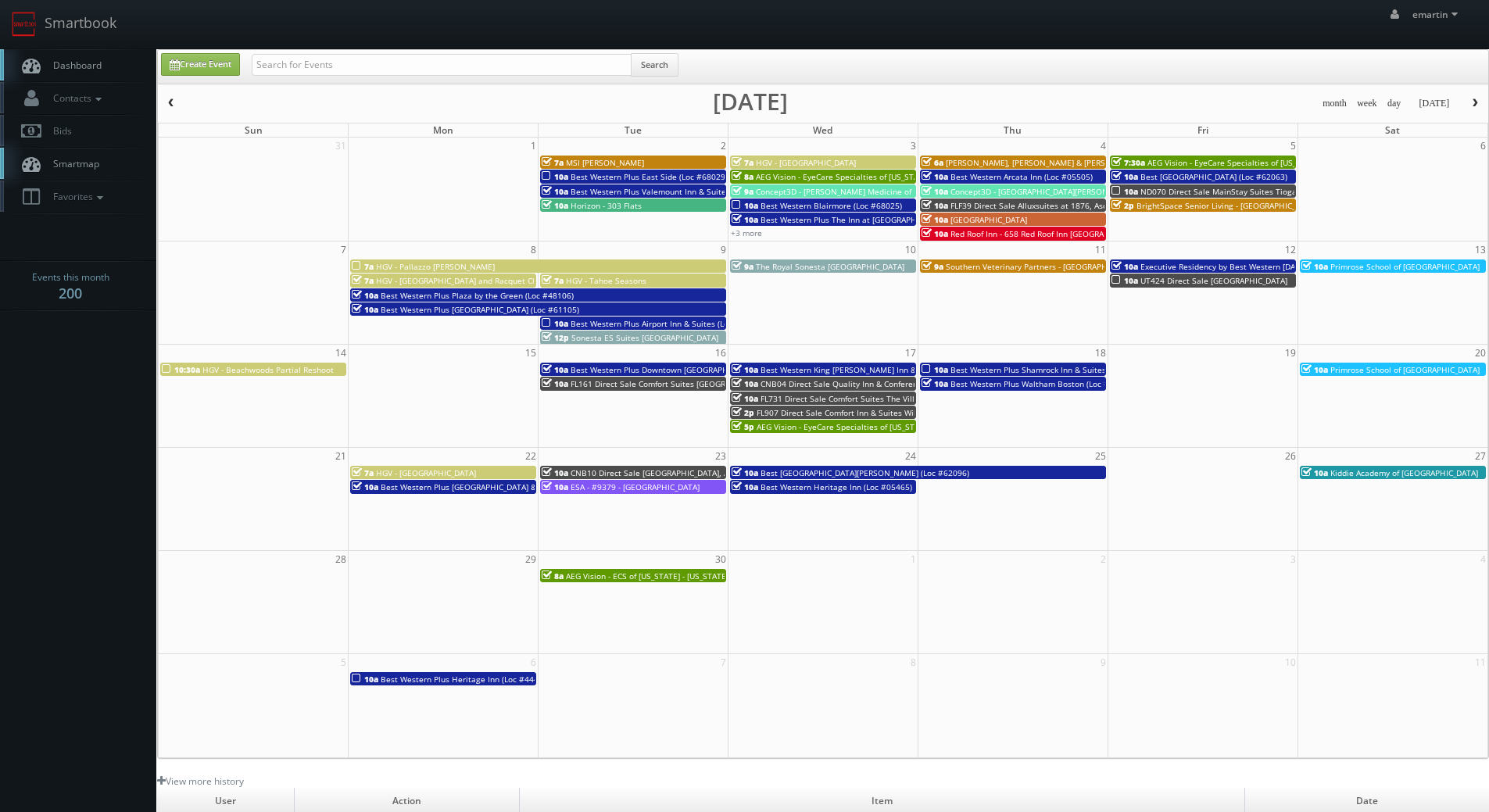
click at [1468, 102] on button "button" at bounding box center [1475, 103] width 26 height 20
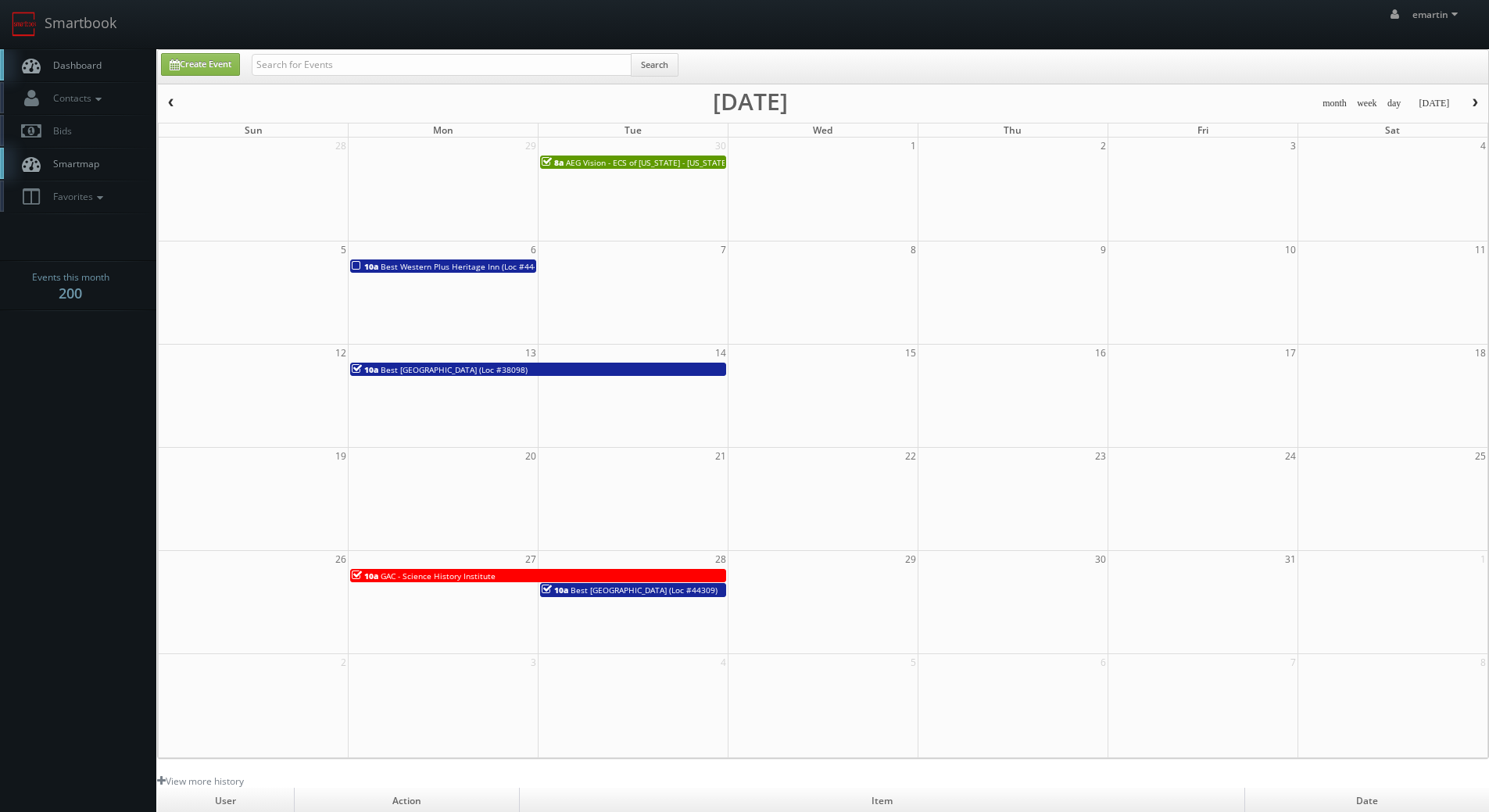
click at [1478, 99] on span "button" at bounding box center [1475, 103] width 11 height 9
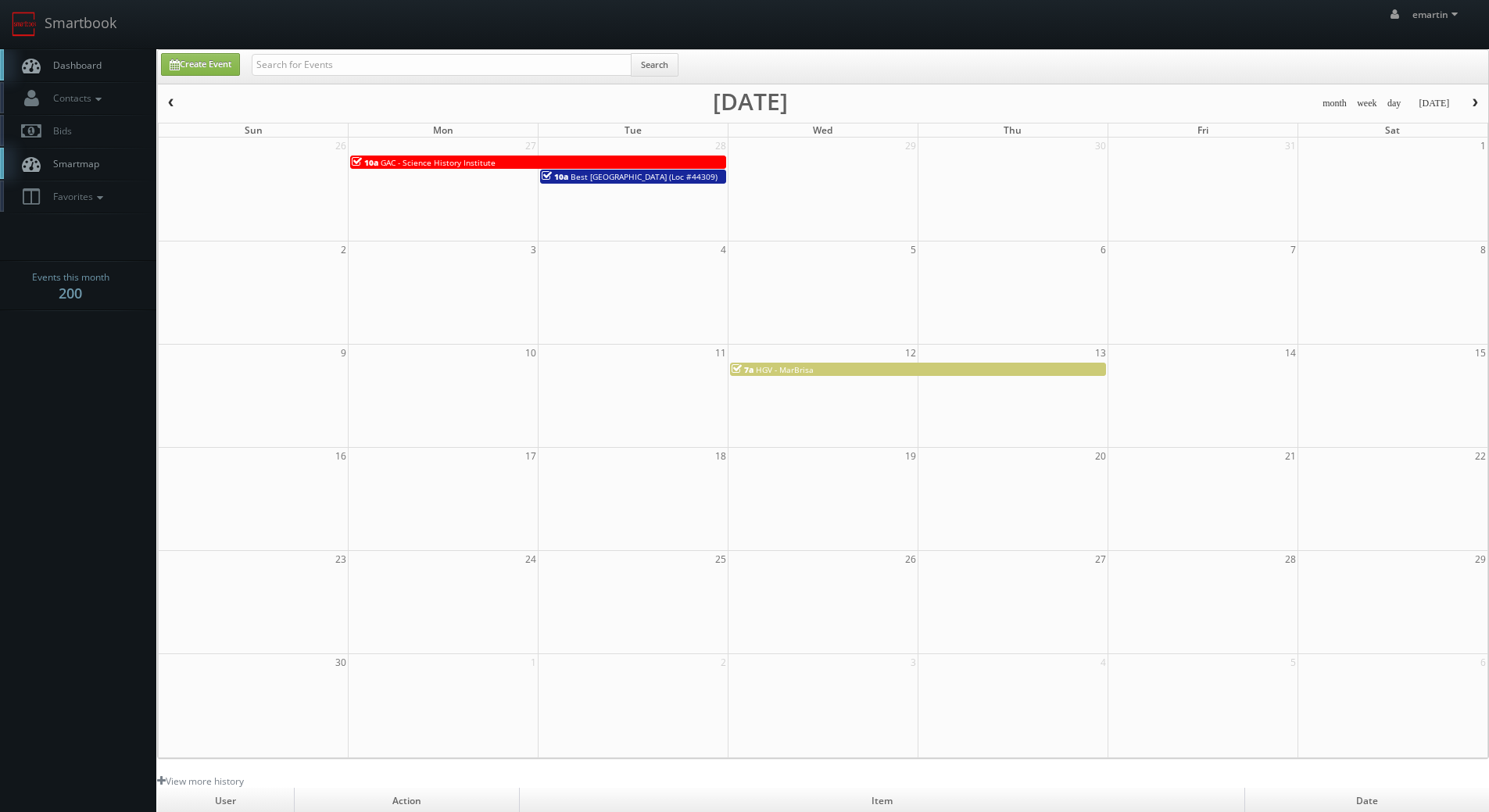
click at [45, 71] on link "Dashboard" at bounding box center [78, 65] width 156 height 32
